Goal: Transaction & Acquisition: Purchase product/service

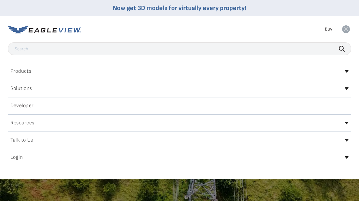
click at [238, 30] on div "Products Solutions Developer Resources Search Talk To Us Buy Login" at bounding box center [179, 29] width 343 height 26
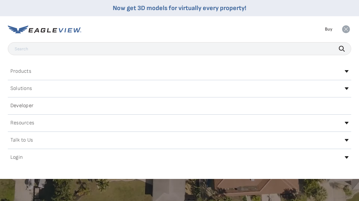
click at [20, 159] on h2 "Login" at bounding box center [16, 157] width 12 height 5
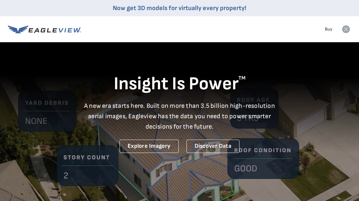
click at [347, 29] on icon at bounding box center [346, 29] width 8 height 8
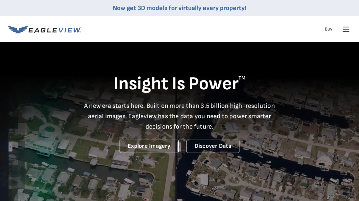
click at [327, 31] on link "Buy" at bounding box center [327, 29] width 7 height 6
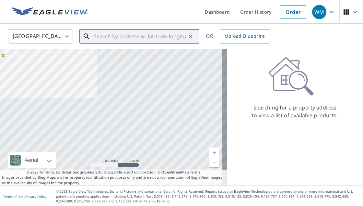
click at [130, 36] on input "text" at bounding box center [140, 36] width 92 height 18
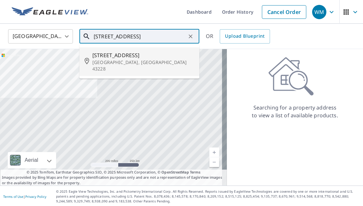
click at [129, 56] on span "[STREET_ADDRESS]" at bounding box center [143, 55] width 102 height 8
type input "[STREET_ADDRESS]"
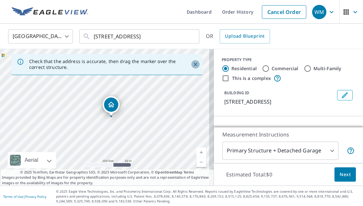
click at [192, 63] on icon "Close" at bounding box center [195, 64] width 6 height 6
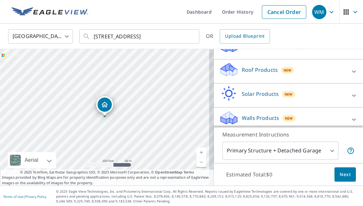
scroll to position [67, 0]
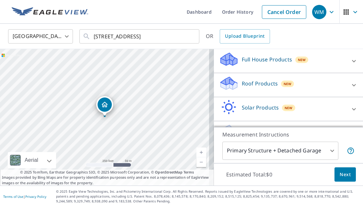
click at [246, 87] on p "Roof Products" at bounding box center [260, 83] width 36 height 8
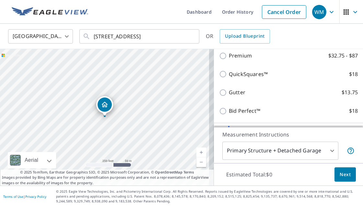
scroll to position [98, 0]
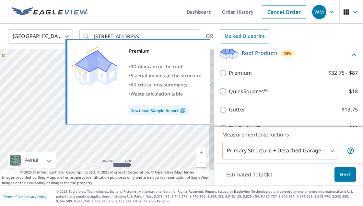
click at [219, 77] on input "Premium $32.75 - $87" at bounding box center [224, 73] width 10 height 8
checkbox input "true"
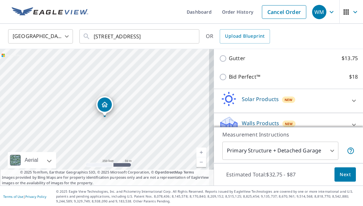
scroll to position [189, 0]
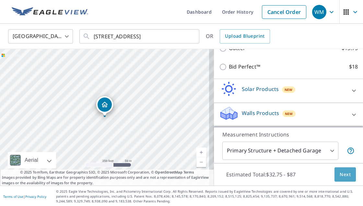
click at [340, 173] on span "Next" at bounding box center [345, 174] width 11 height 8
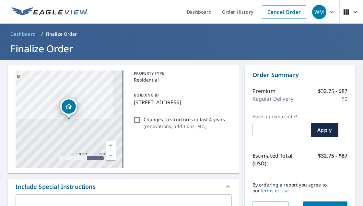
scroll to position [47, 0]
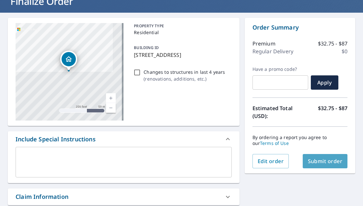
click at [311, 160] on span "Submit order" at bounding box center [325, 160] width 35 height 7
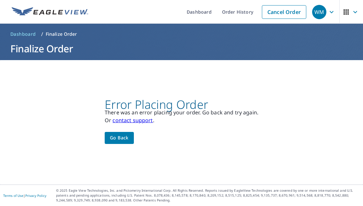
scroll to position [0, 0]
click at [147, 121] on link "contact support" at bounding box center [133, 119] width 40 height 7
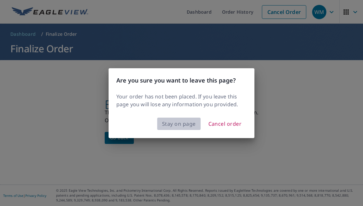
click at [189, 123] on span "Stay on page" at bounding box center [179, 123] width 34 height 9
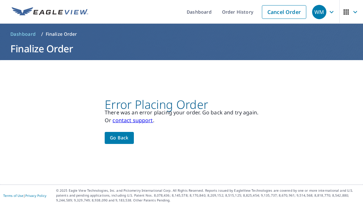
click at [328, 11] on icon "button" at bounding box center [332, 12] width 8 height 8
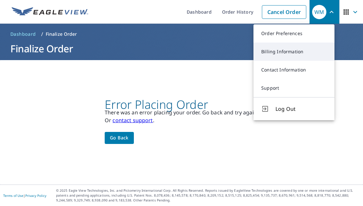
click at [287, 51] on link "Billing Information" at bounding box center [294, 52] width 81 height 18
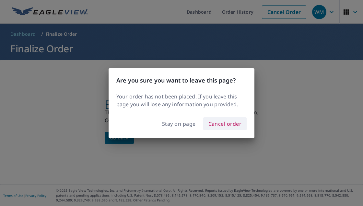
click at [217, 126] on span "Cancel order" at bounding box center [225, 123] width 33 height 9
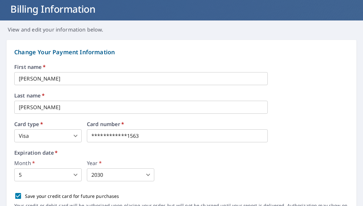
scroll to position [55, 0]
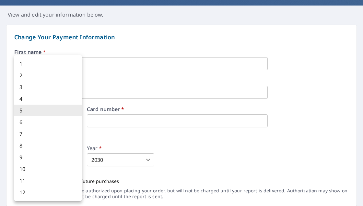
click at [74, 161] on body "WM WM Dashboard Order History Order WM Dashboard / Billing Information Billing …" at bounding box center [181, 103] width 363 height 206
click at [44, 86] on li "3" at bounding box center [47, 87] width 67 height 12
type input "3"
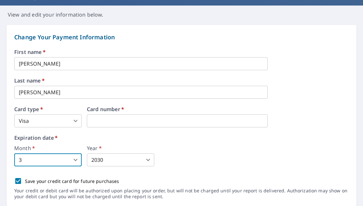
click at [148, 159] on body "WM WM Dashboard Order History Order WM Dashboard / Billing Information Billing …" at bounding box center [181, 103] width 363 height 206
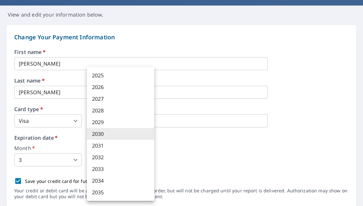
click at [117, 112] on li "2028" at bounding box center [120, 110] width 67 height 12
type input "2028"
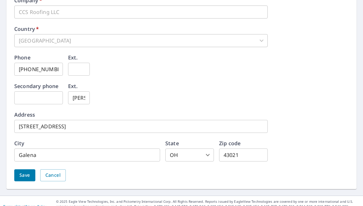
scroll to position [349, 0]
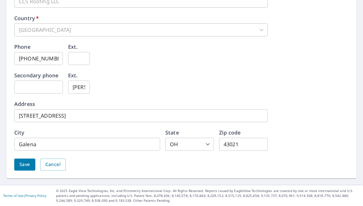
click at [29, 170] on div "Billing email   * ccsroofingohio@gmail.com ​ Company   * CCS Roofing LLC ​ Coun…" at bounding box center [181, 68] width 335 height 220
click at [28, 166] on span "Save" at bounding box center [24, 164] width 11 height 8
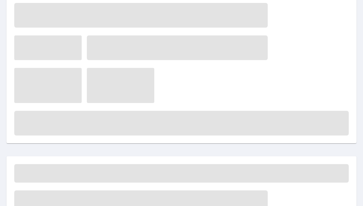
scroll to position [0, 0]
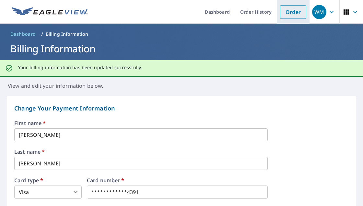
click at [290, 13] on link "Order" at bounding box center [293, 12] width 26 height 14
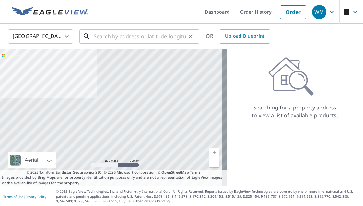
click at [105, 38] on input "text" at bounding box center [140, 36] width 92 height 18
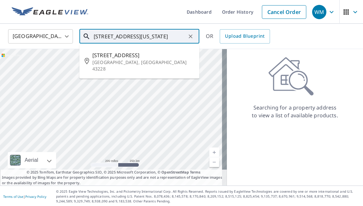
scroll to position [0, 20]
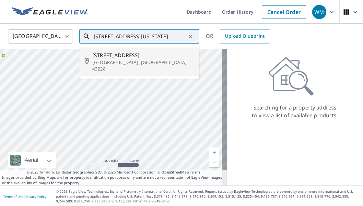
click at [107, 53] on span "4234 Fredericksburg Ave" at bounding box center [143, 55] width 102 height 8
type input "4234 Fredericksburg Ave Columbus, OH 43228"
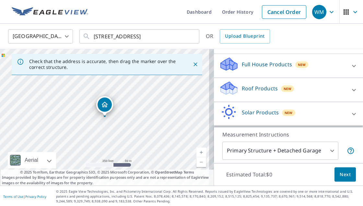
scroll to position [84, 0]
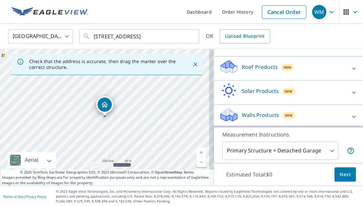
click at [254, 71] on p "Roof Products" at bounding box center [260, 67] width 36 height 8
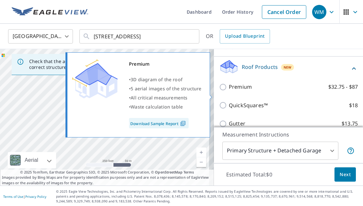
click at [220, 91] on input "Premium $32.75 - $87" at bounding box center [224, 87] width 10 height 8
checkbox input "true"
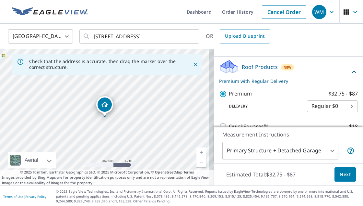
click at [340, 172] on span "Next" at bounding box center [345, 174] width 11 height 8
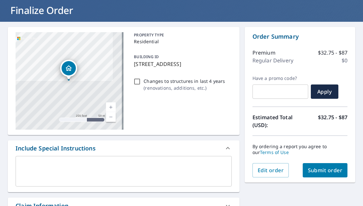
scroll to position [40, 0]
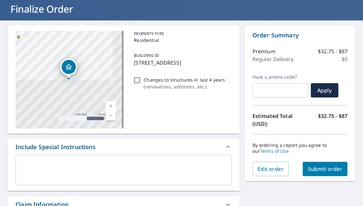
click at [314, 167] on span "Submit order" at bounding box center [325, 168] width 35 height 7
